Goal: Complete application form

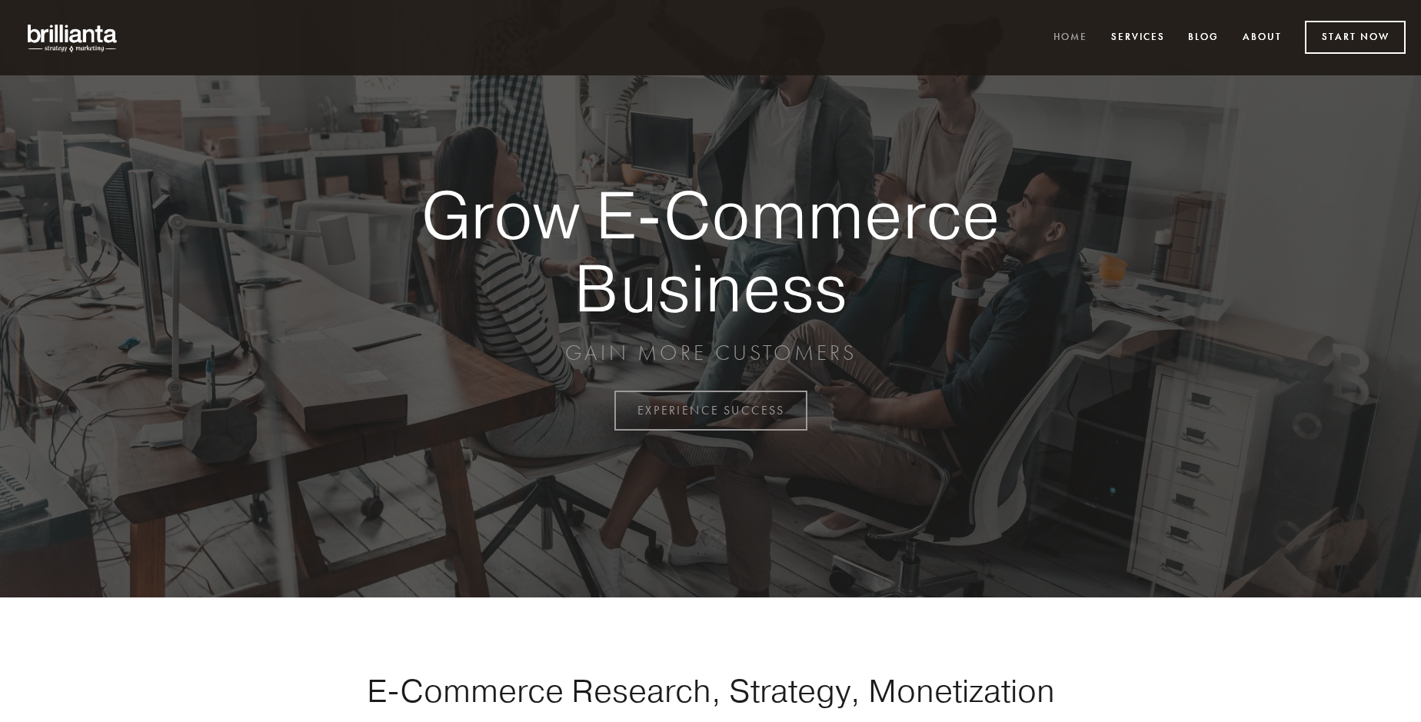
scroll to position [4031, 0]
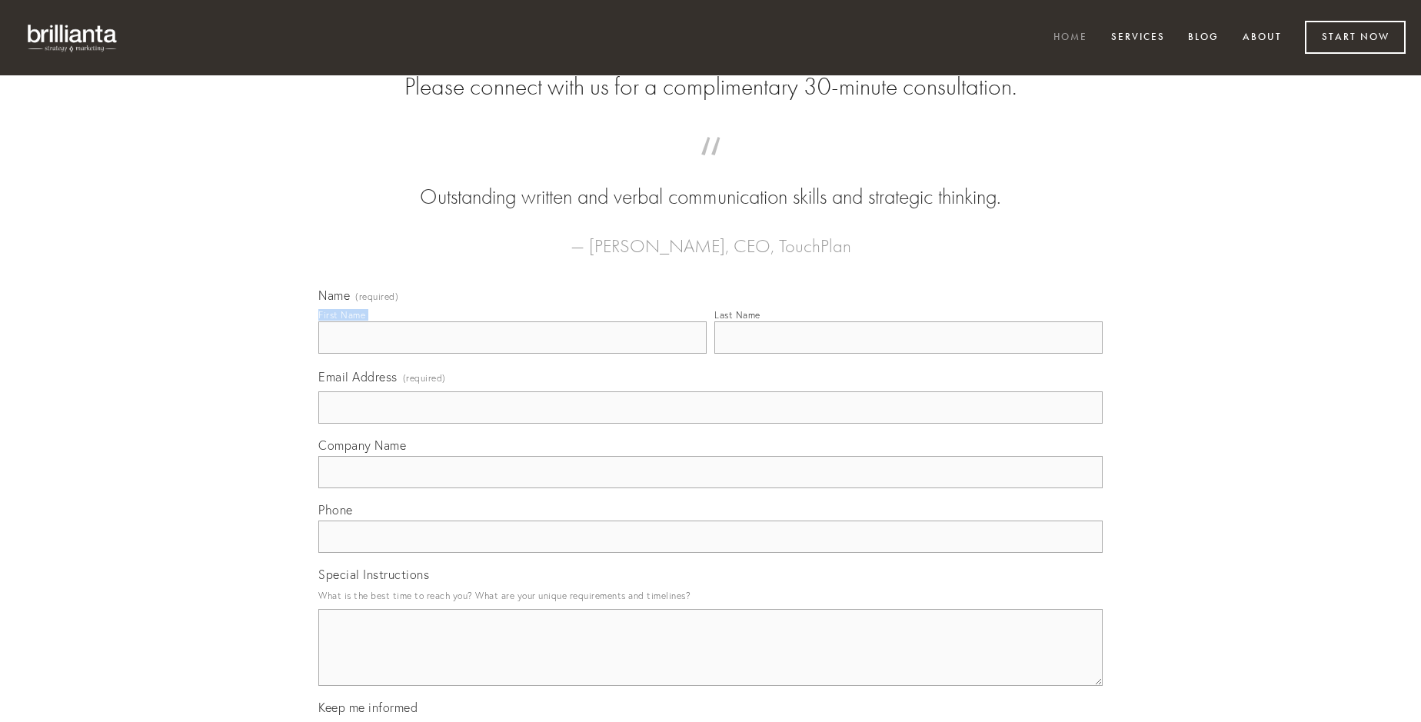
type input "[PERSON_NAME]"
click at [908, 354] on input "Last Name" at bounding box center [908, 337] width 388 height 32
type input "[PERSON_NAME]"
click at [711, 424] on input "Email Address (required)" at bounding box center [710, 407] width 784 height 32
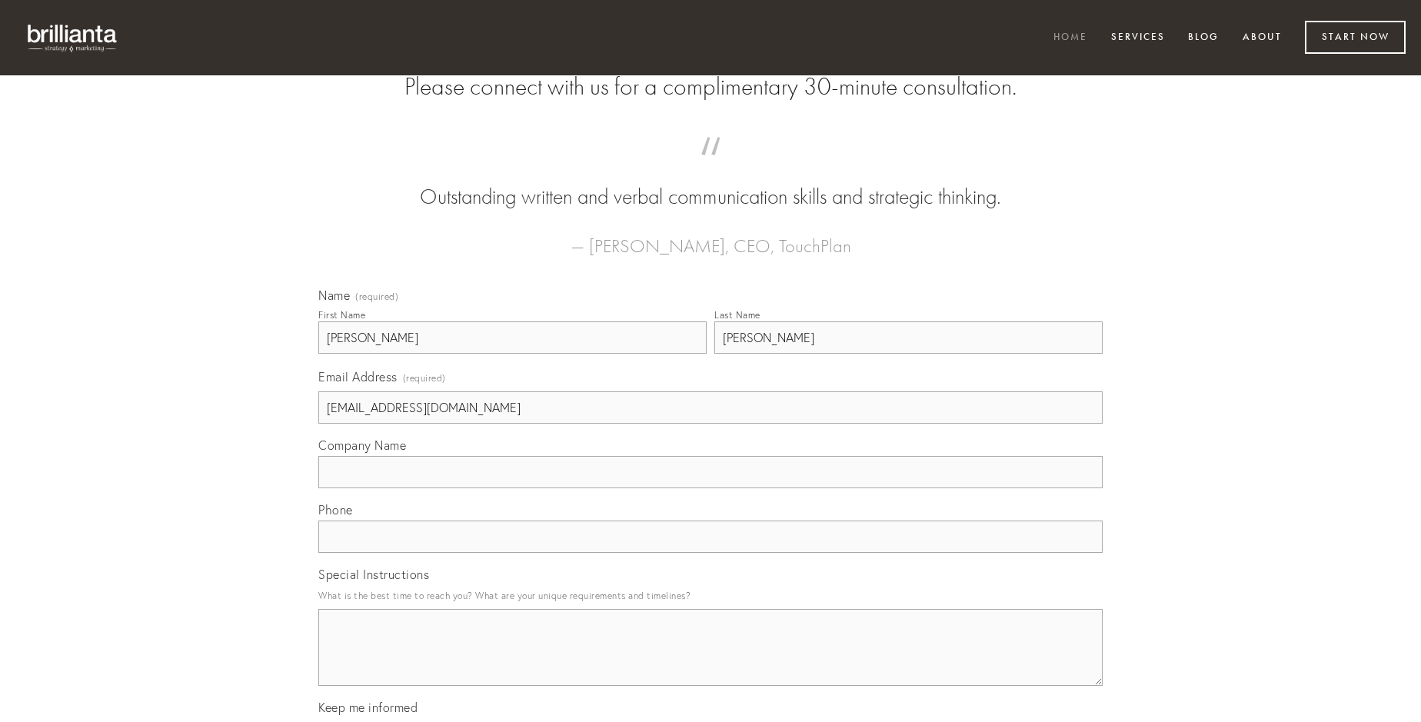
type input "[EMAIL_ADDRESS][DOMAIN_NAME]"
click at [711, 488] on input "Company Name" at bounding box center [710, 472] width 784 height 32
type input "canto"
click at [711, 553] on input "text" at bounding box center [710, 537] width 784 height 32
click at [711, 661] on textarea "Special Instructions" at bounding box center [710, 647] width 784 height 77
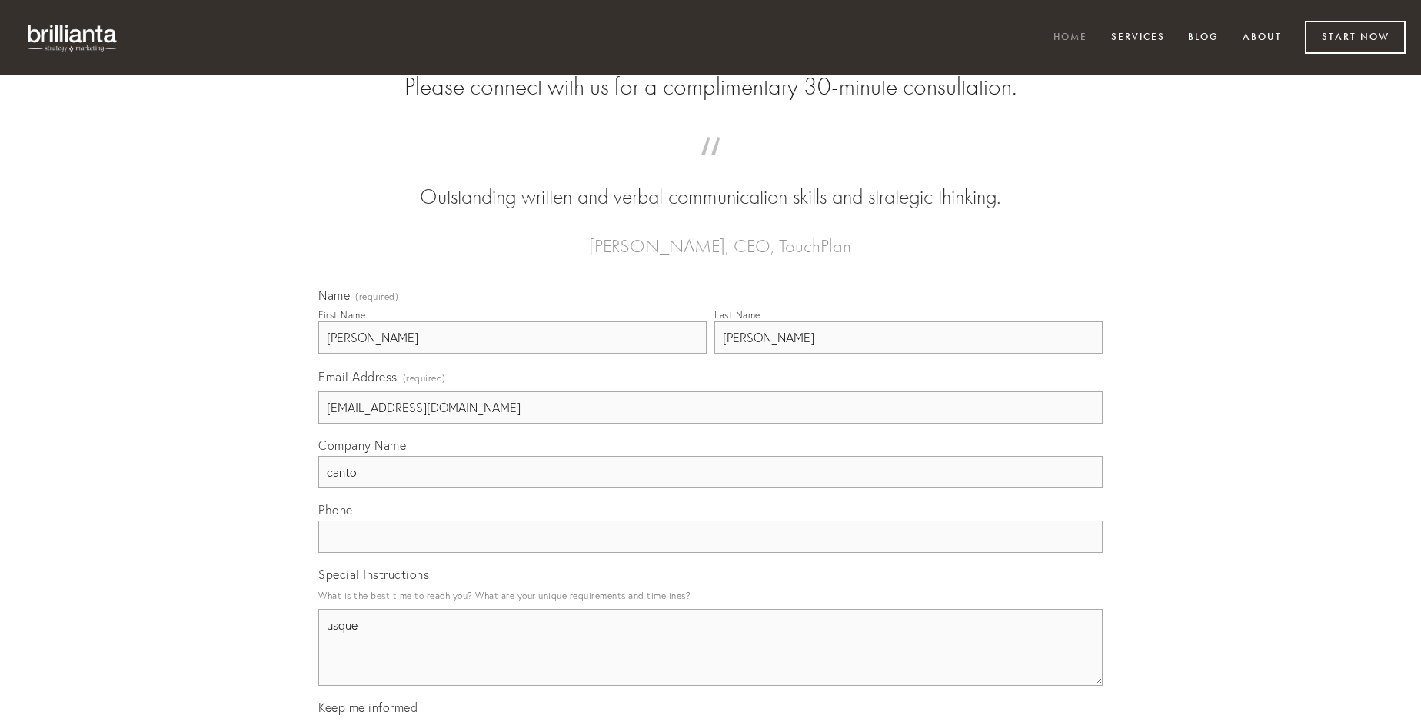
type textarea "usque"
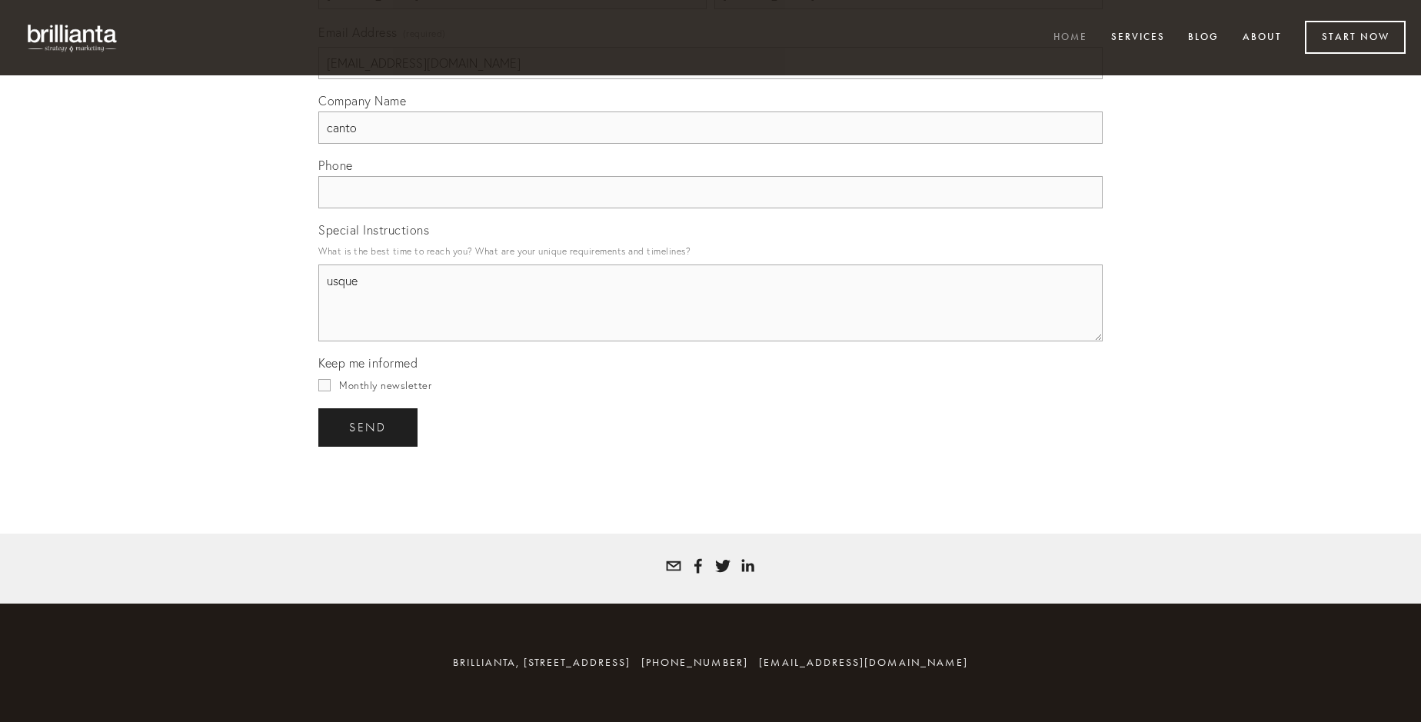
click at [369, 427] on span "send" at bounding box center [368, 428] width 38 height 14
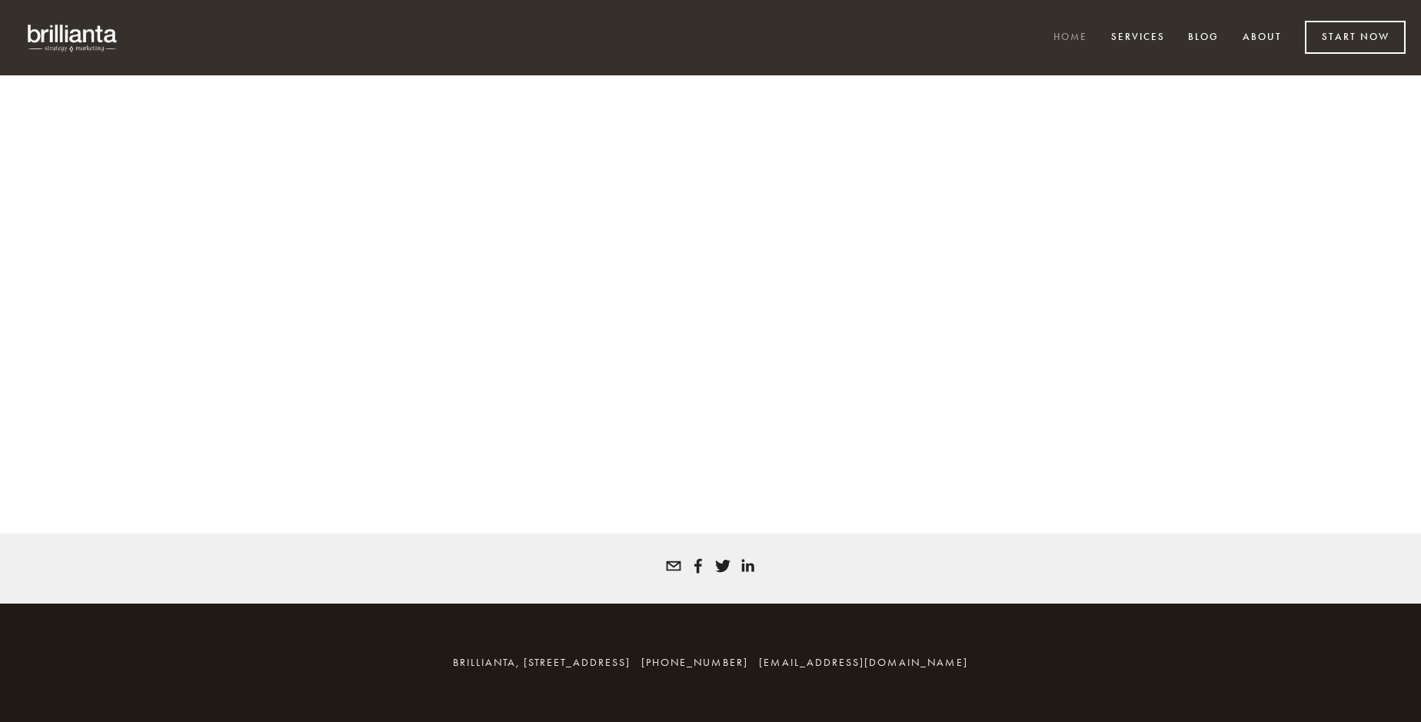
scroll to position [4010, 0]
